Goal: Information Seeking & Learning: Learn about a topic

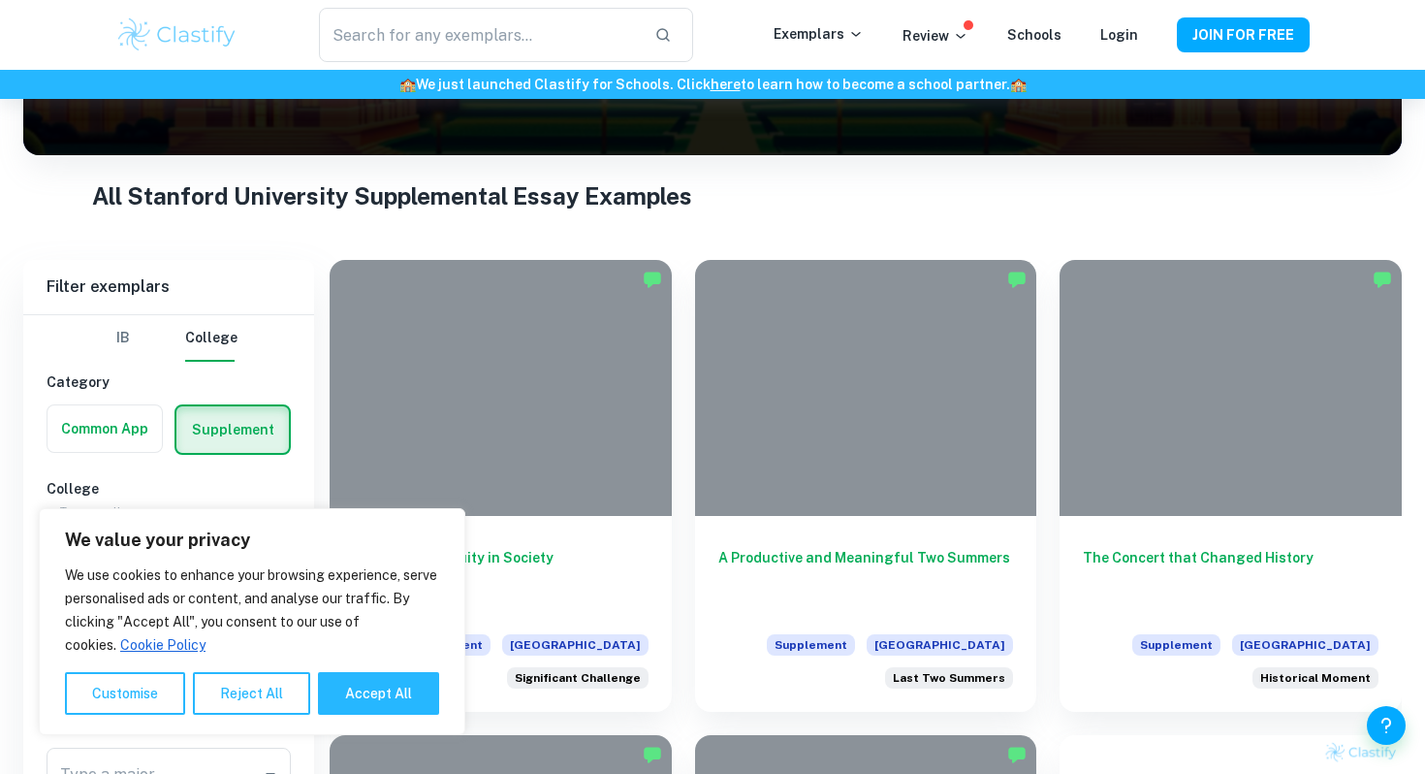
scroll to position [425, 0]
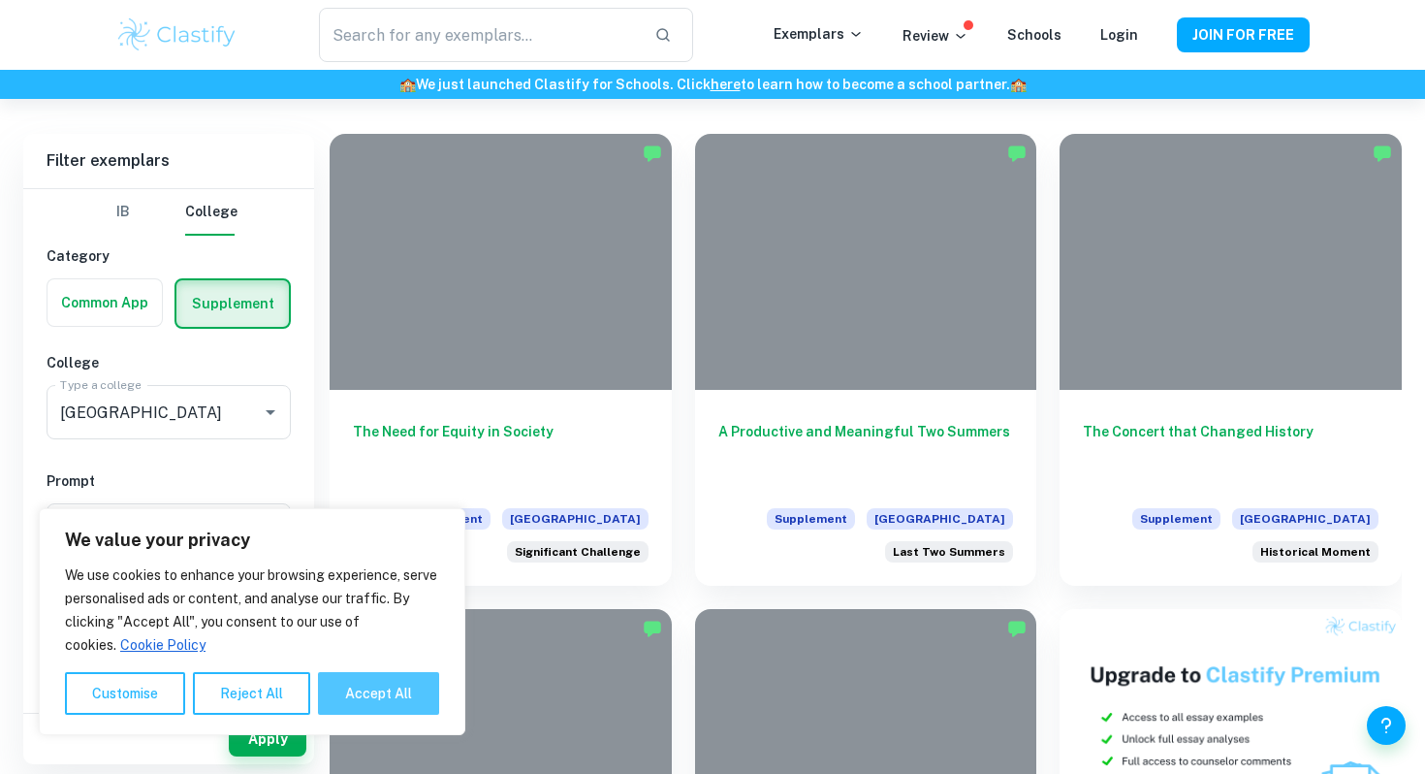
click at [357, 683] on button "Accept All" at bounding box center [378, 693] width 121 height 43
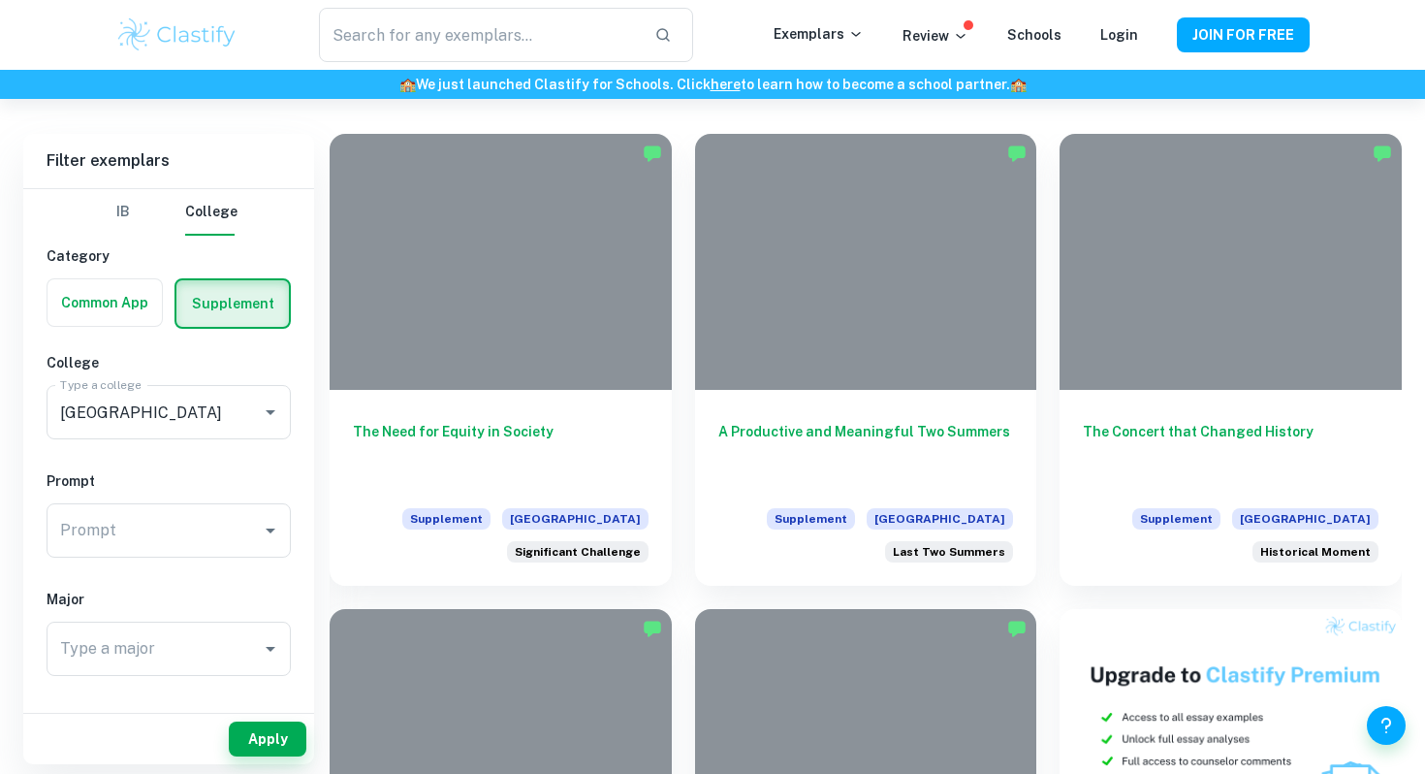
checkbox input "true"
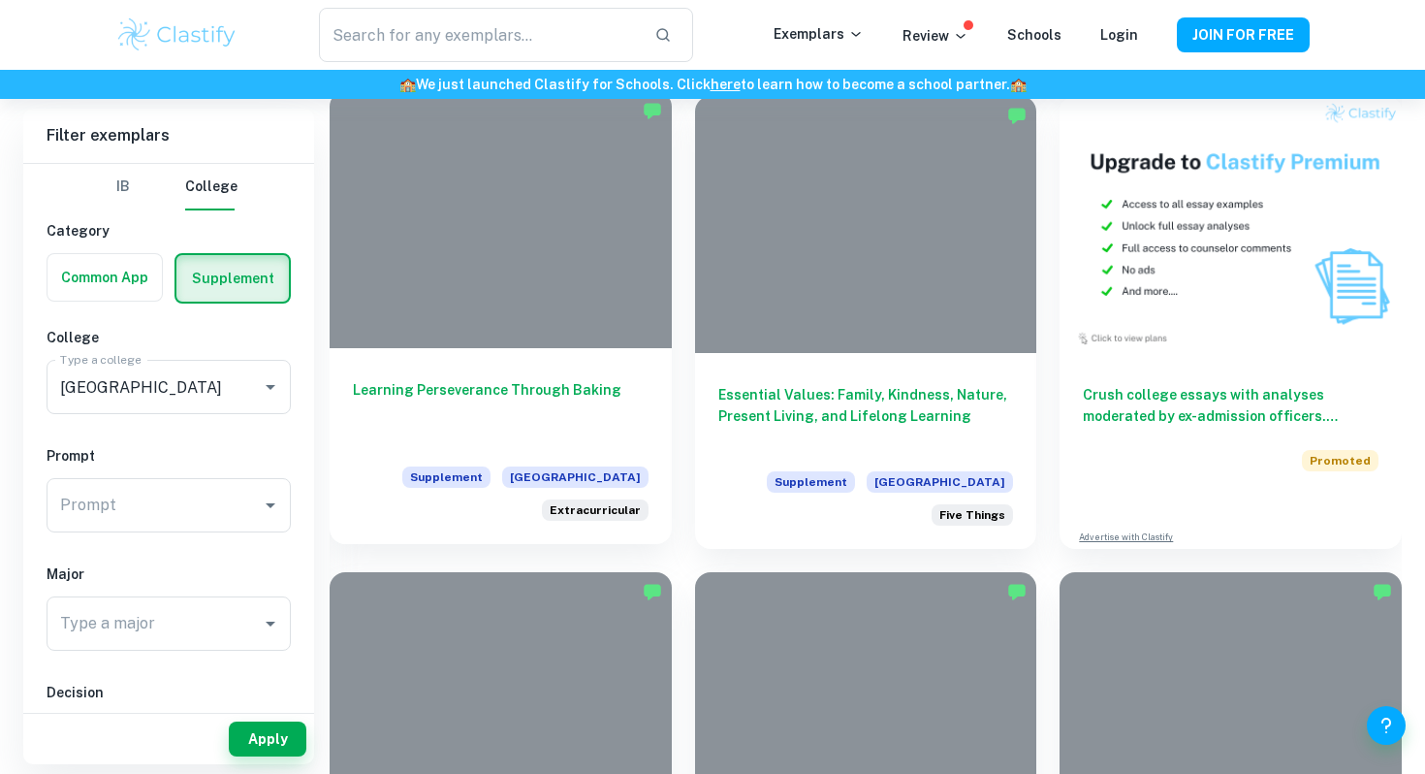
scroll to position [967, 0]
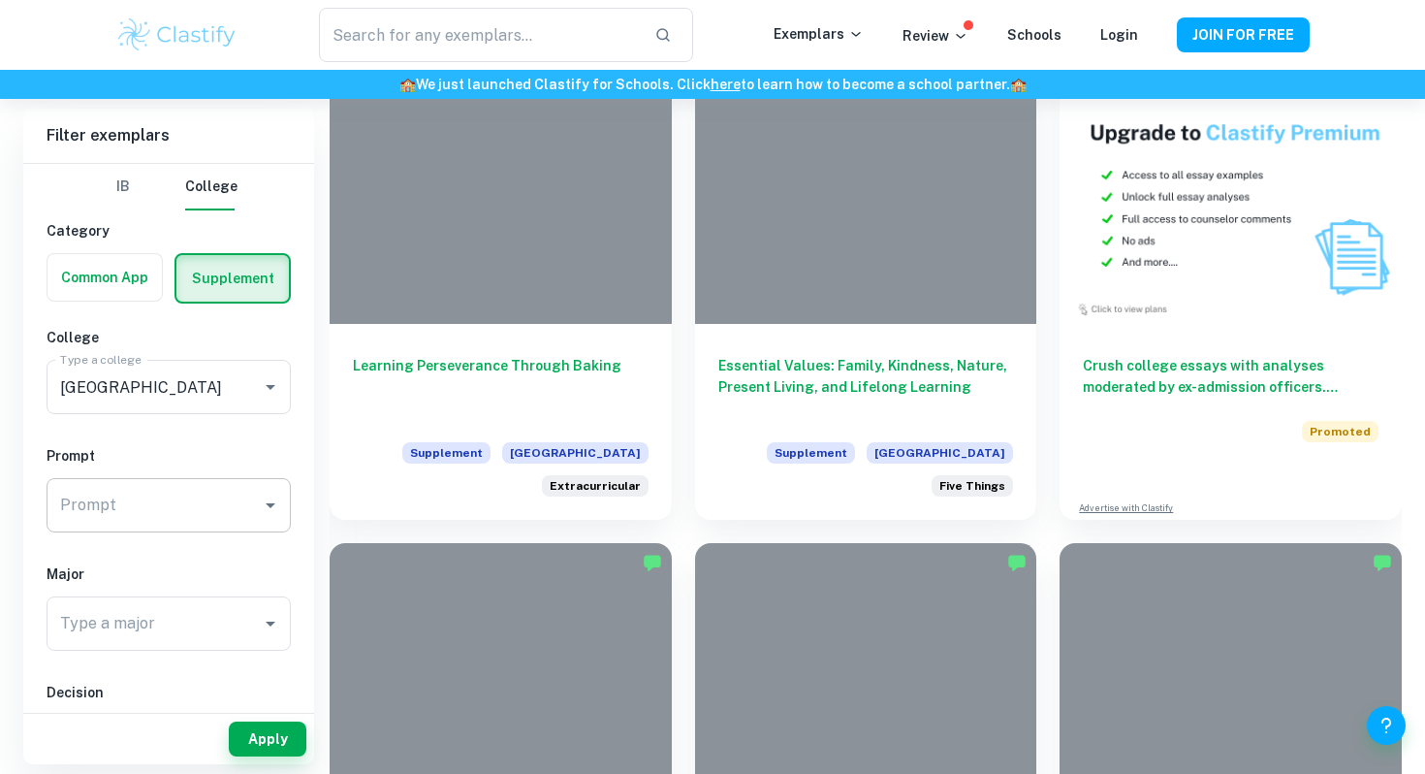
click at [187, 509] on input "Prompt" at bounding box center [154, 505] width 198 height 37
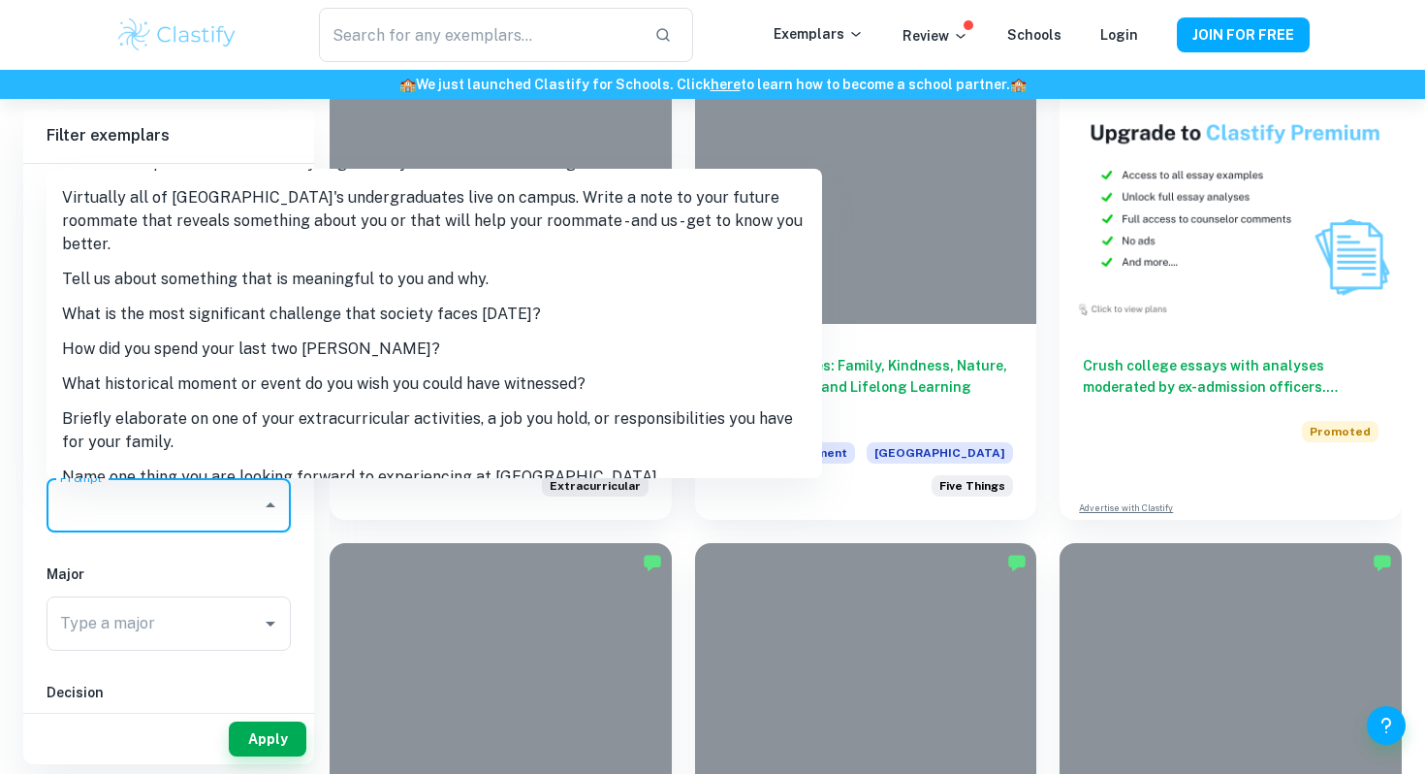
scroll to position [148, 0]
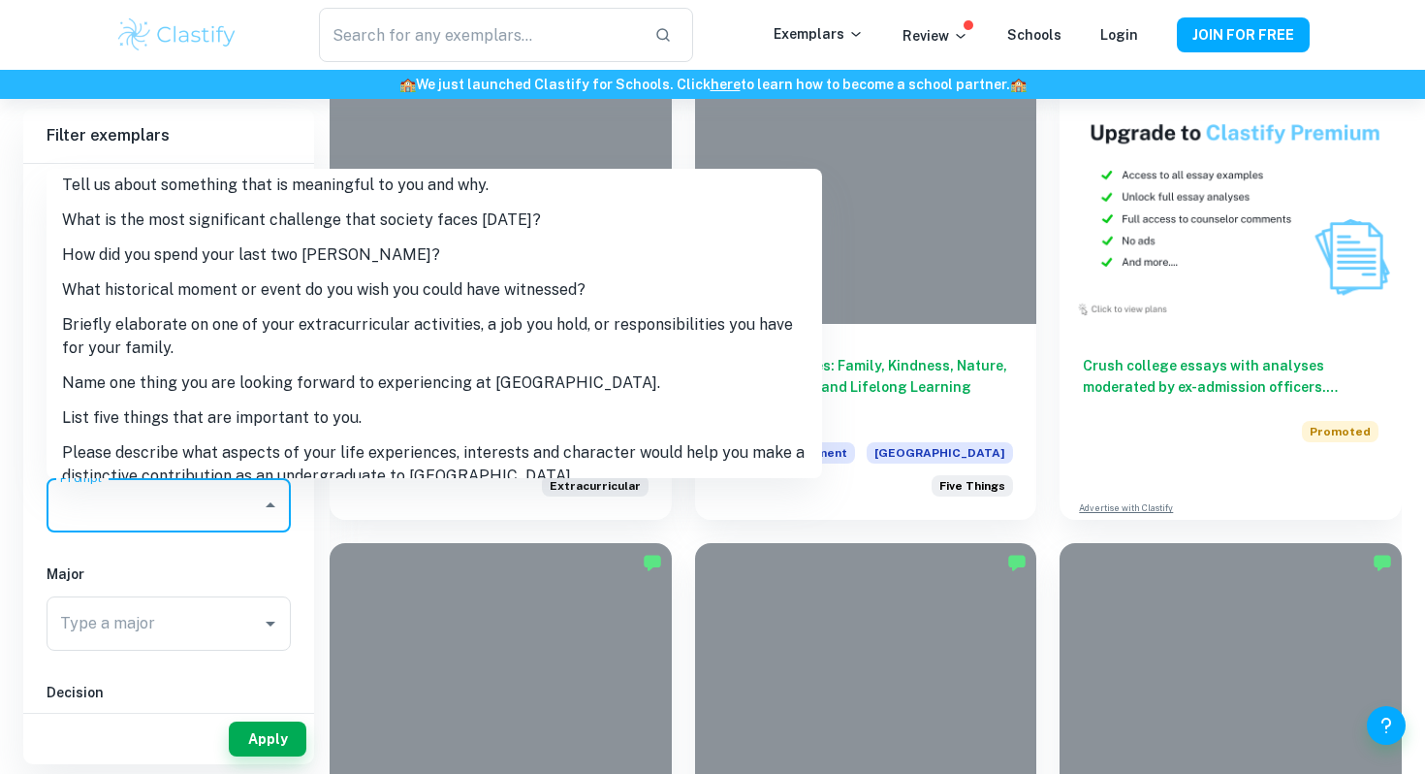
click at [287, 438] on li "Please describe what aspects of your life experiences, interests and character …" at bounding box center [435, 464] width 776 height 58
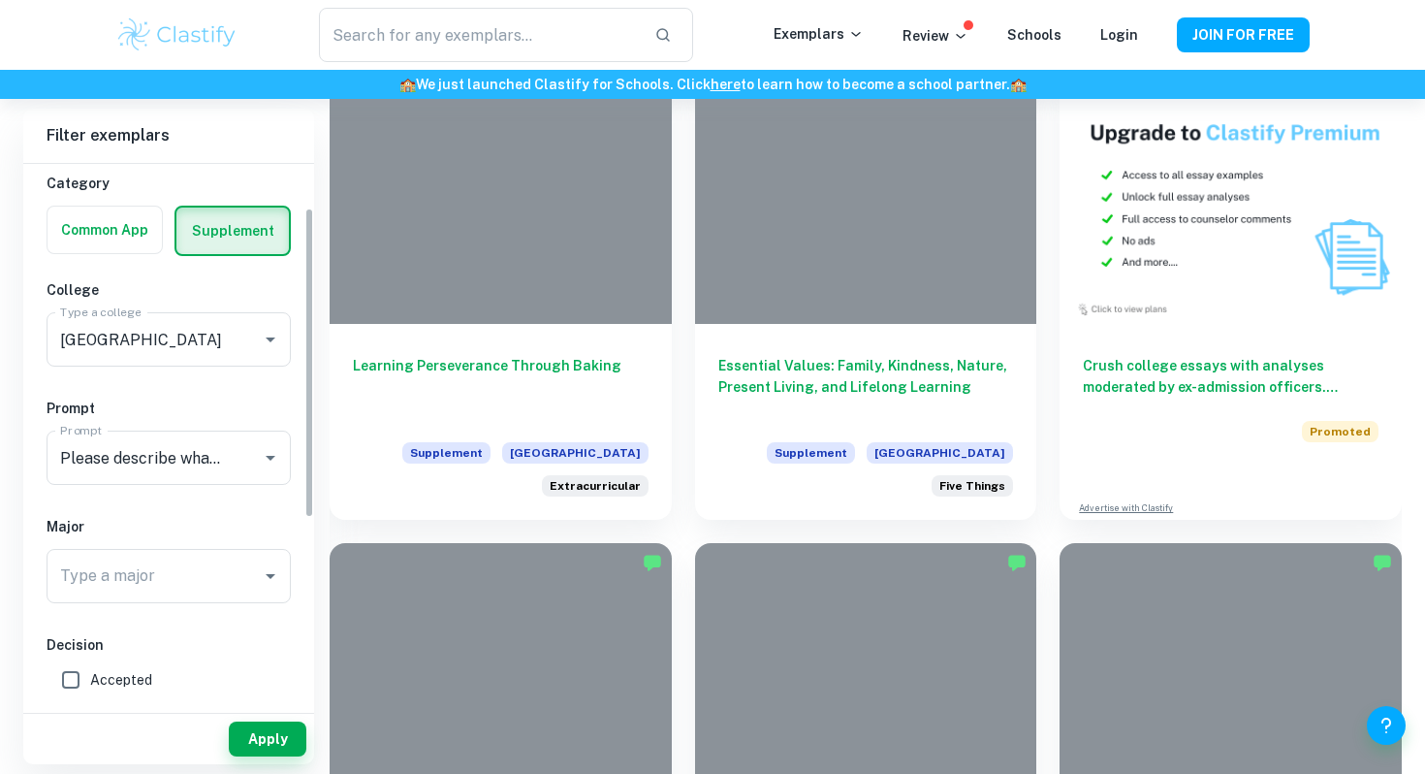
scroll to position [77, 0]
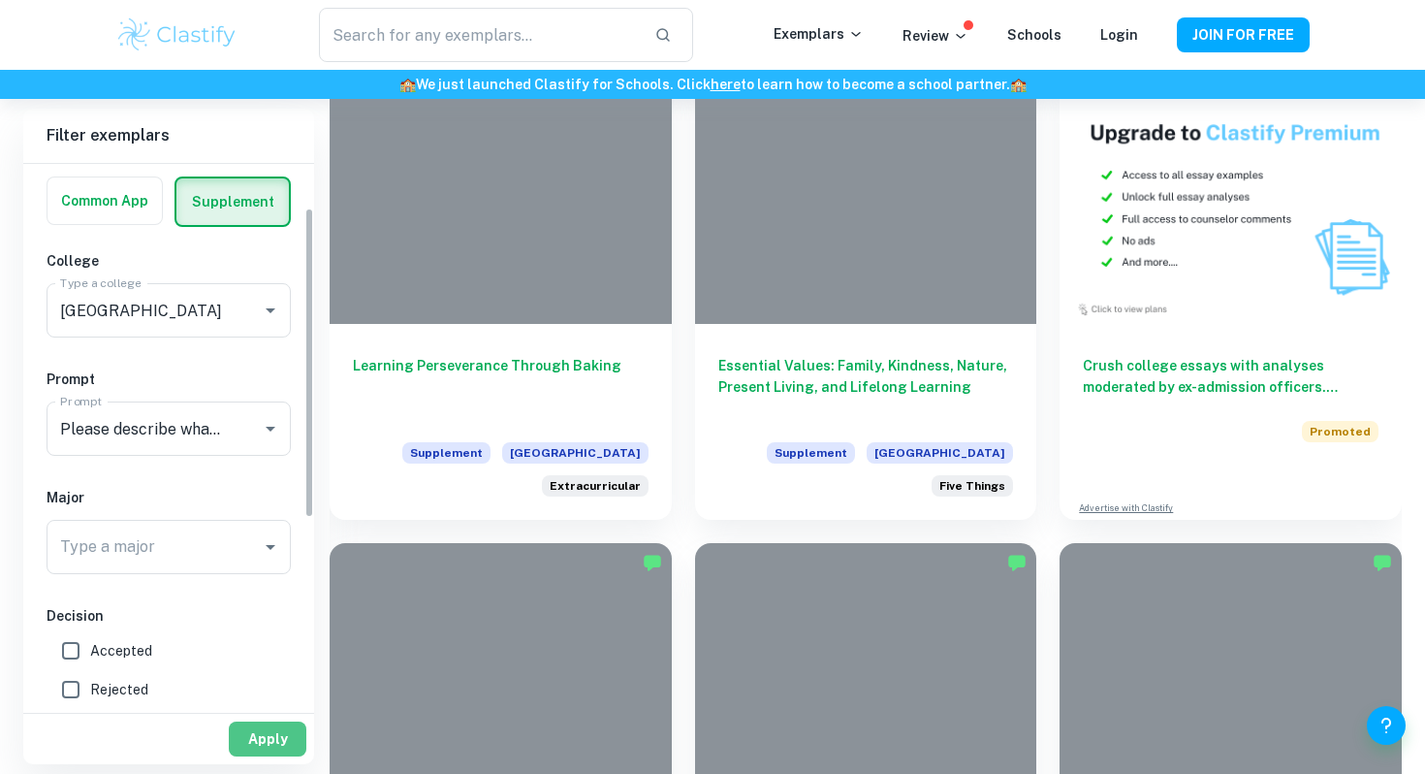
click at [271, 745] on button "Apply" at bounding box center [268, 738] width 78 height 35
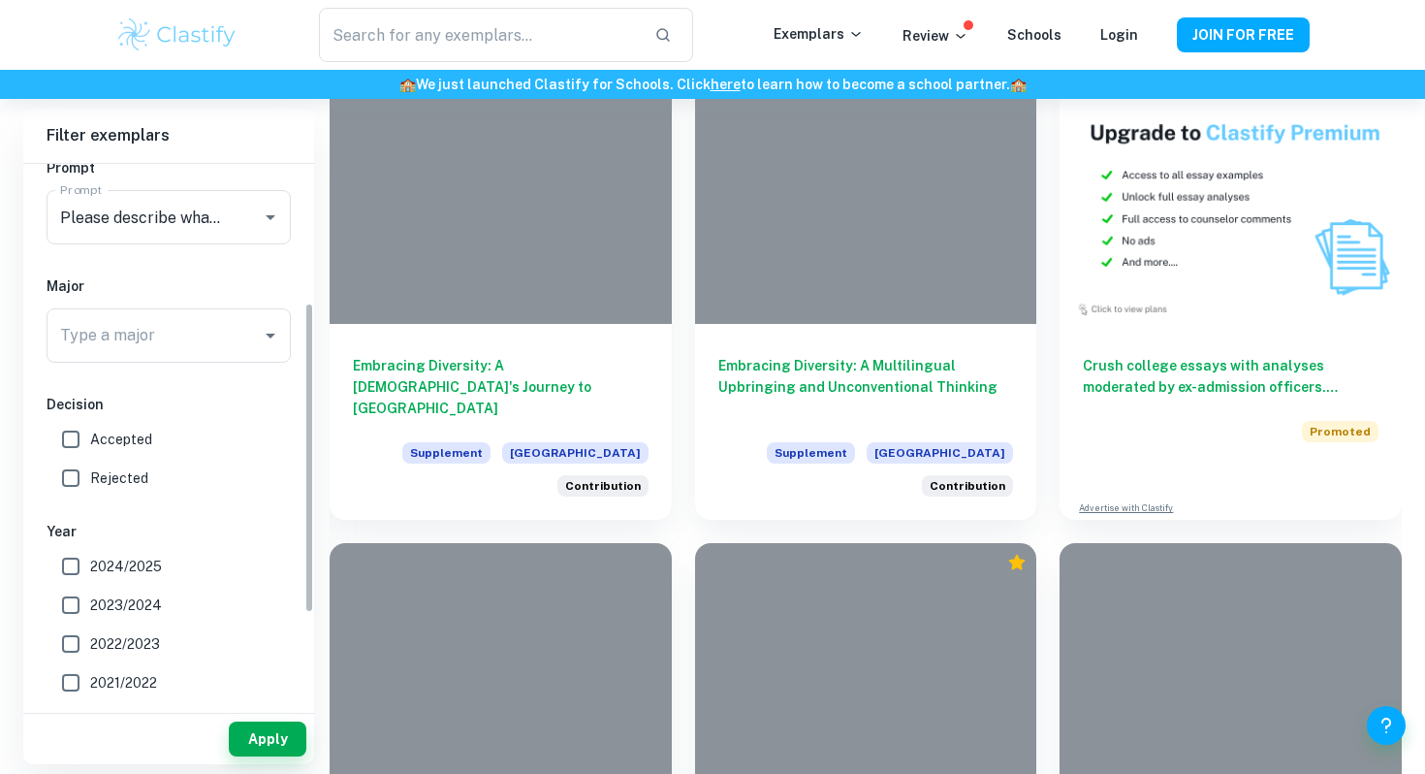
scroll to position [370, 0]
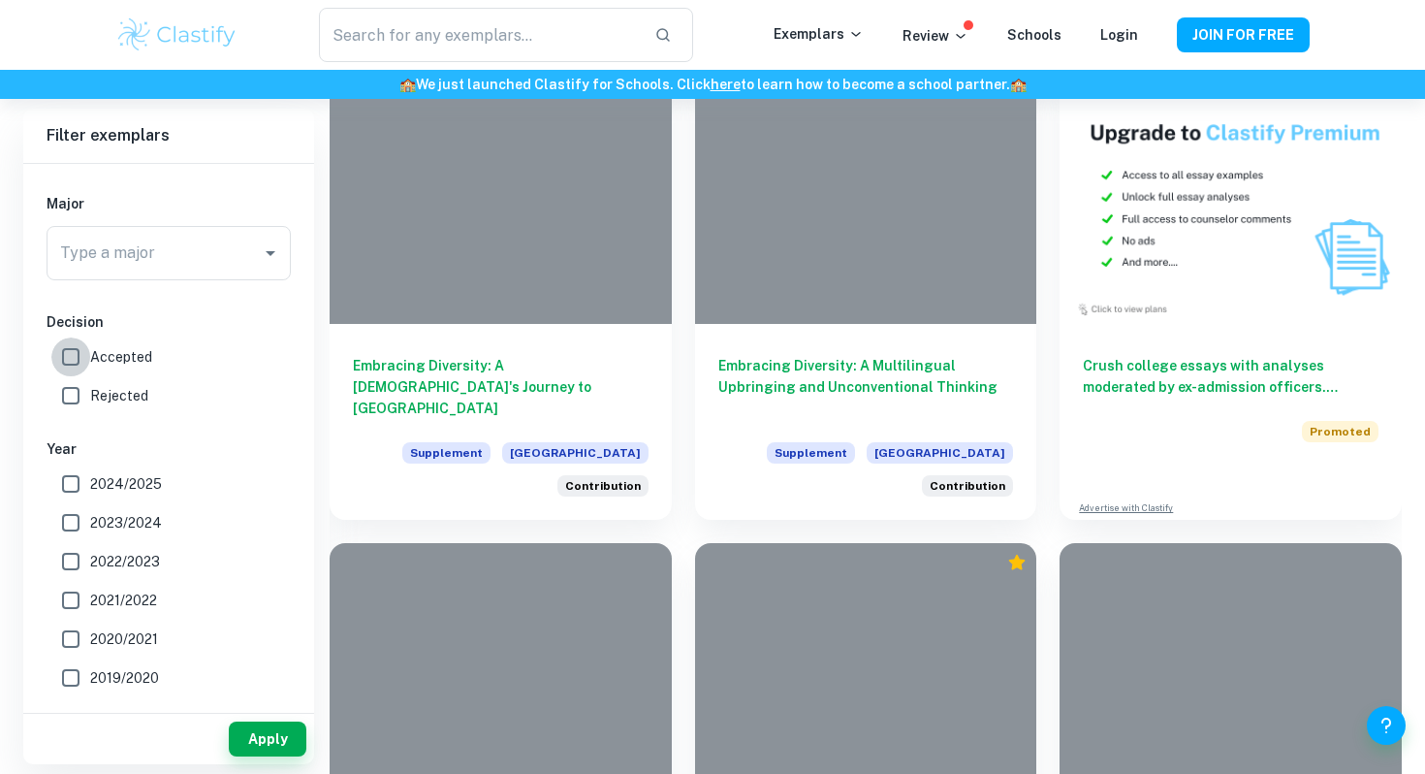
click at [87, 359] on input "Accepted" at bounding box center [70, 356] width 39 height 39
checkbox input "true"
click at [278, 762] on div "Apply" at bounding box center [168, 739] width 291 height 50
click at [272, 745] on button "Apply" at bounding box center [268, 738] width 78 height 35
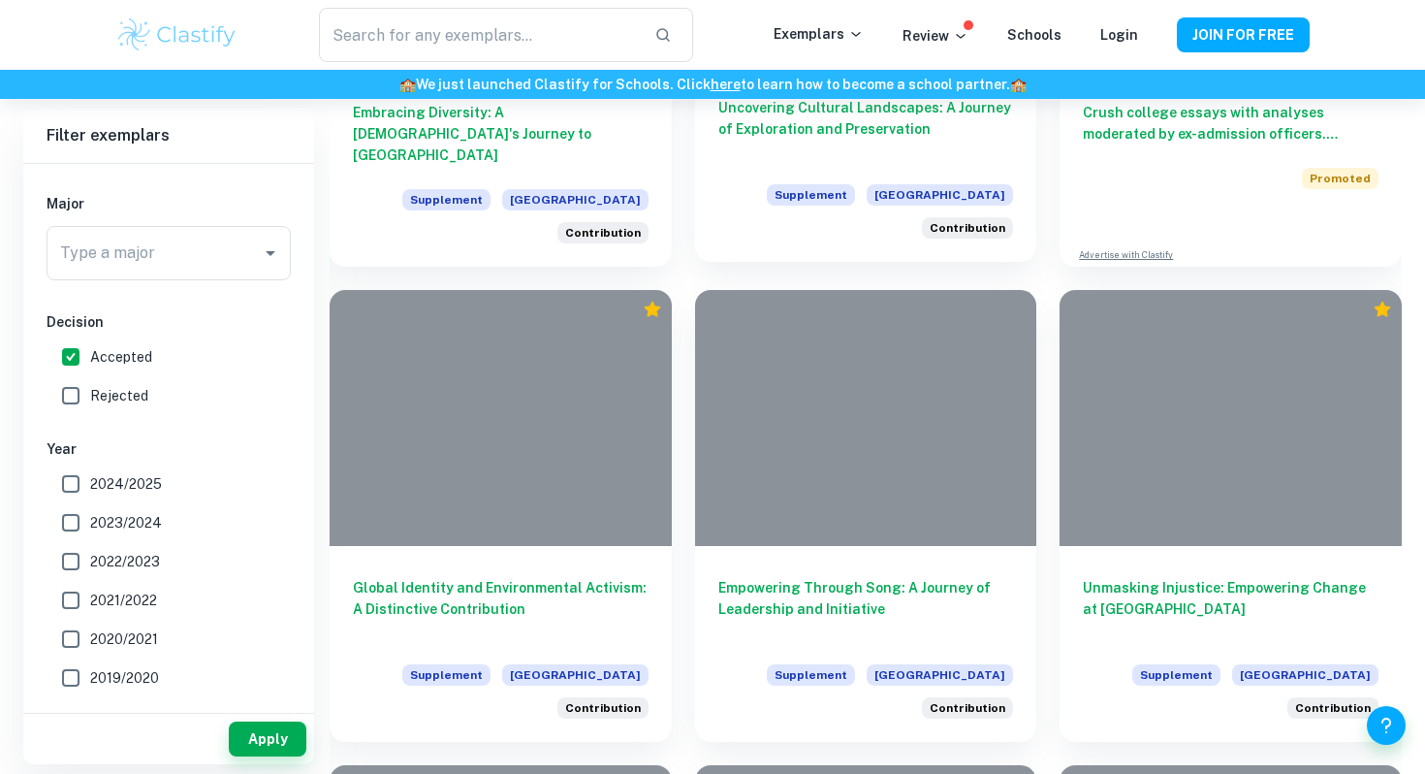
scroll to position [1234, 0]
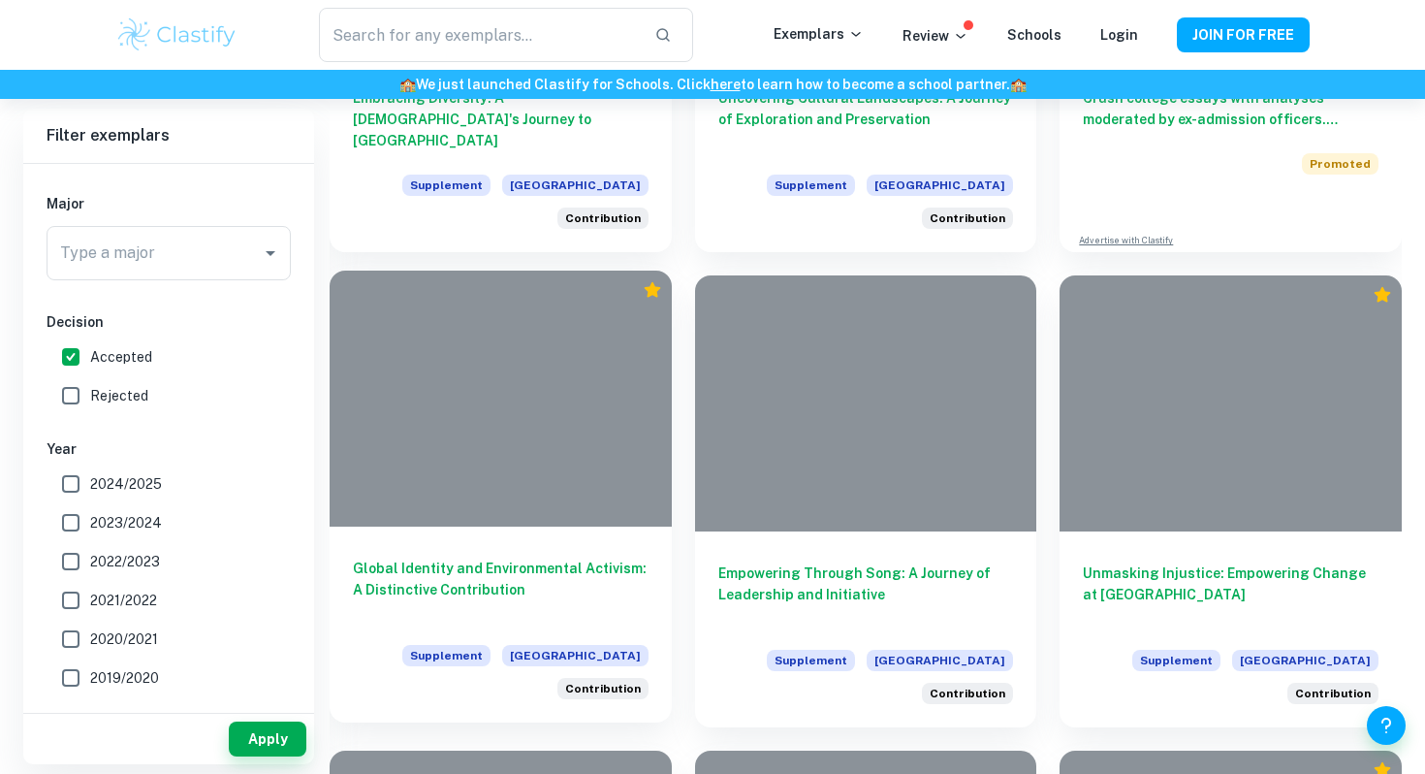
click at [654, 465] on div at bounding box center [501, 399] width 342 height 256
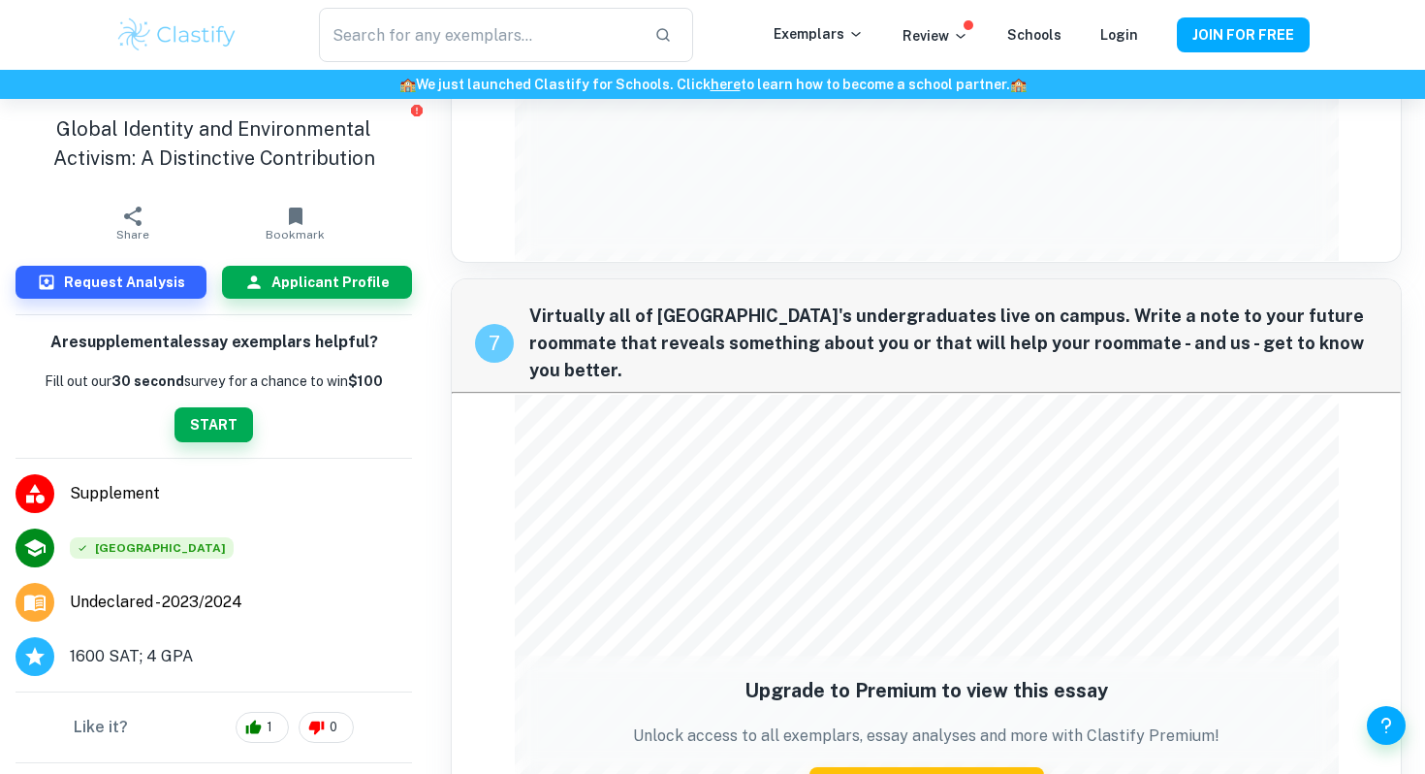
scroll to position [2425, 0]
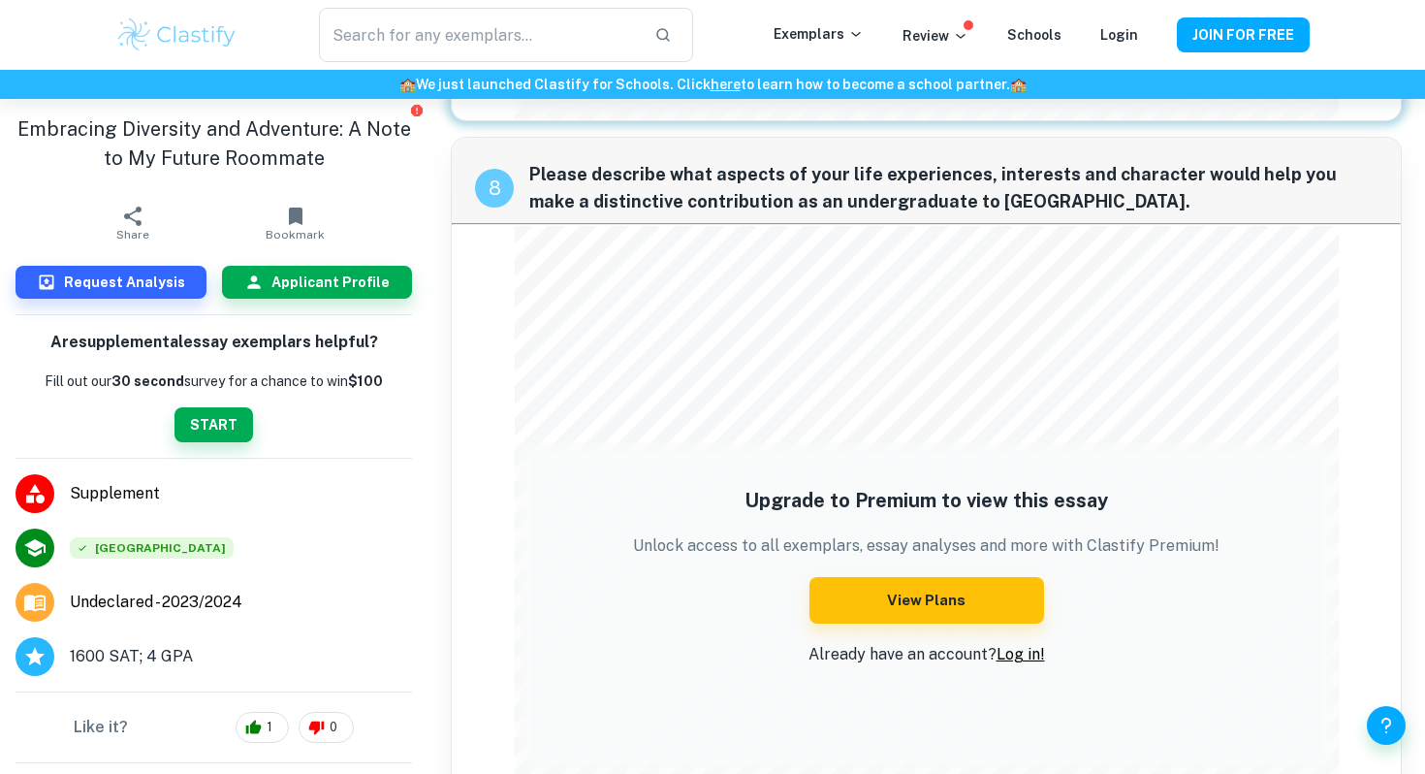
scroll to position [3568, 0]
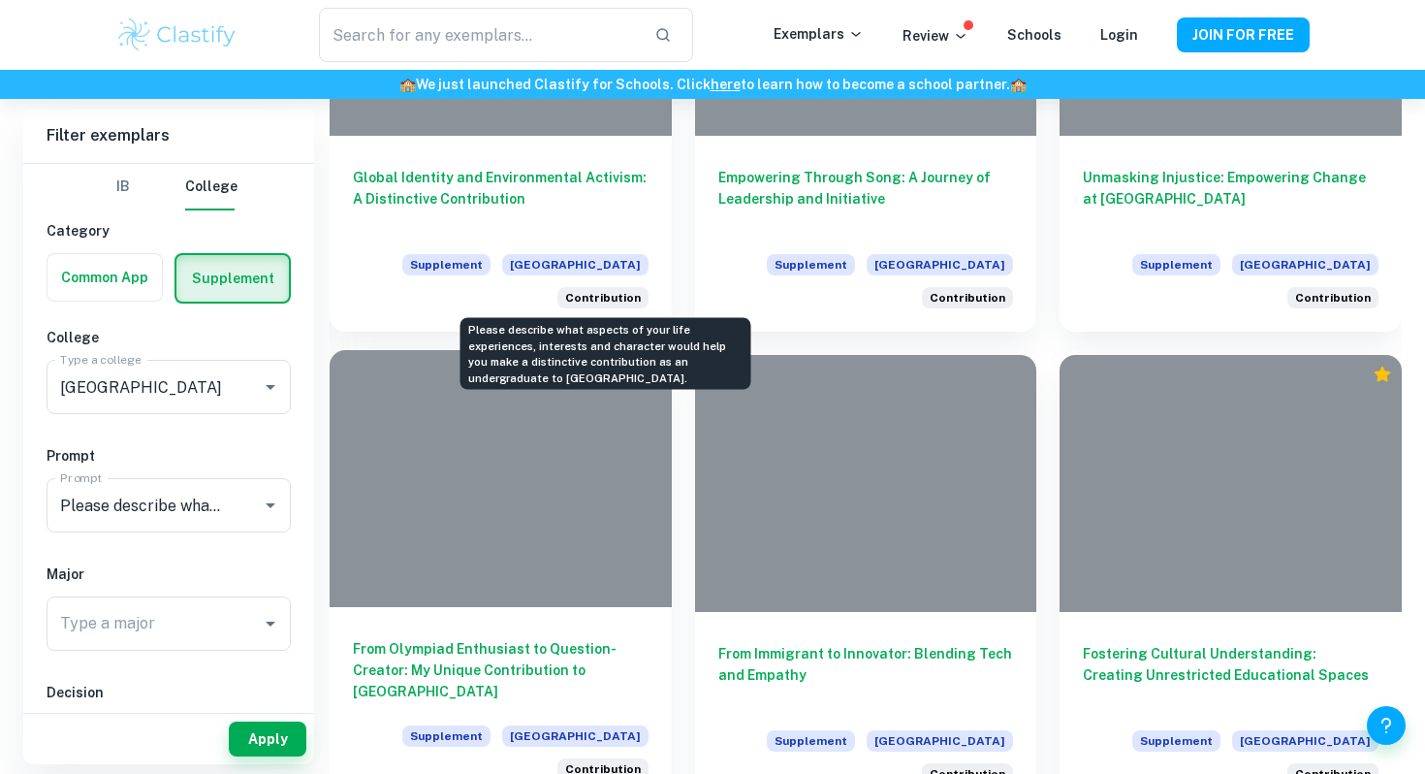
scroll to position [1701, 0]
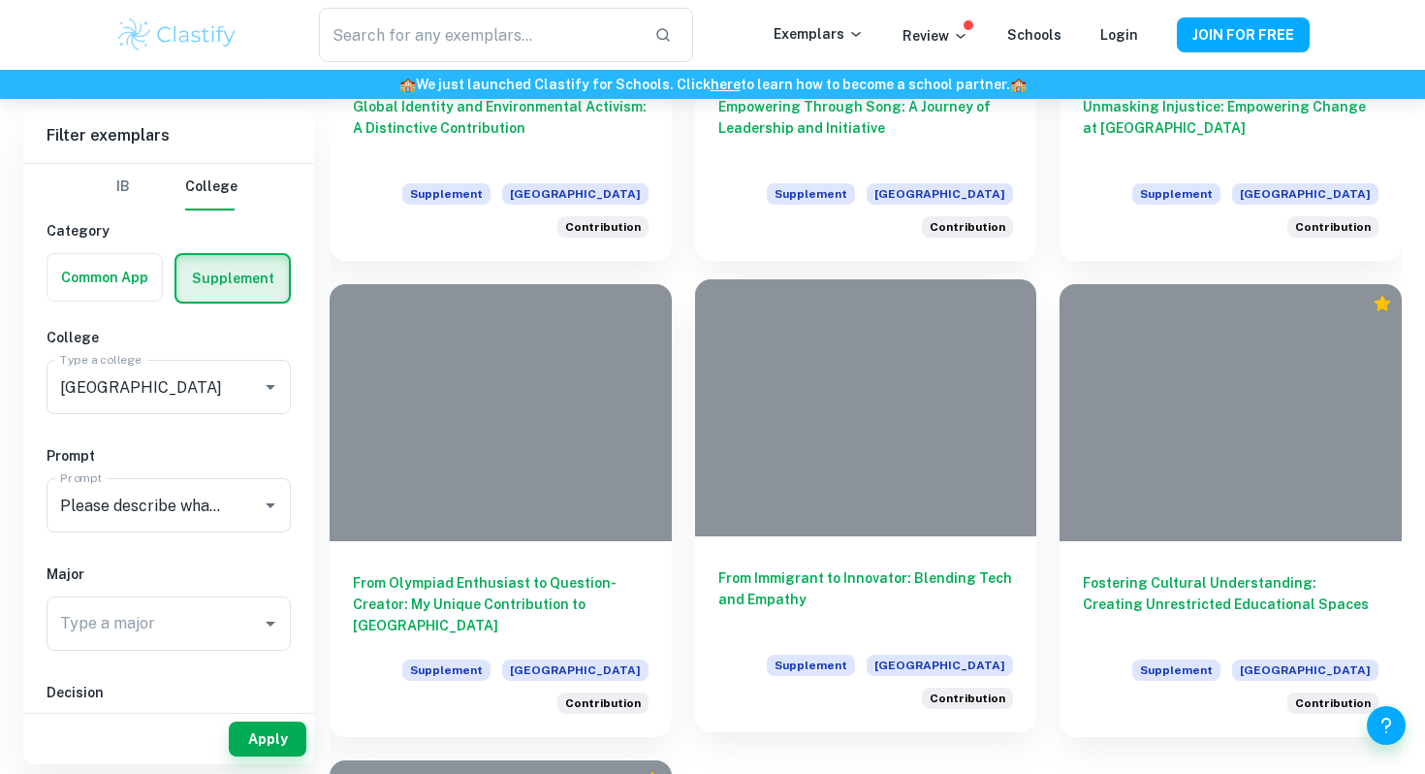
click at [802, 589] on h6 "From Immigrant to Innovator: Blending Tech and Empathy" at bounding box center [867, 599] width 296 height 64
